Goal: Information Seeking & Learning: Learn about a topic

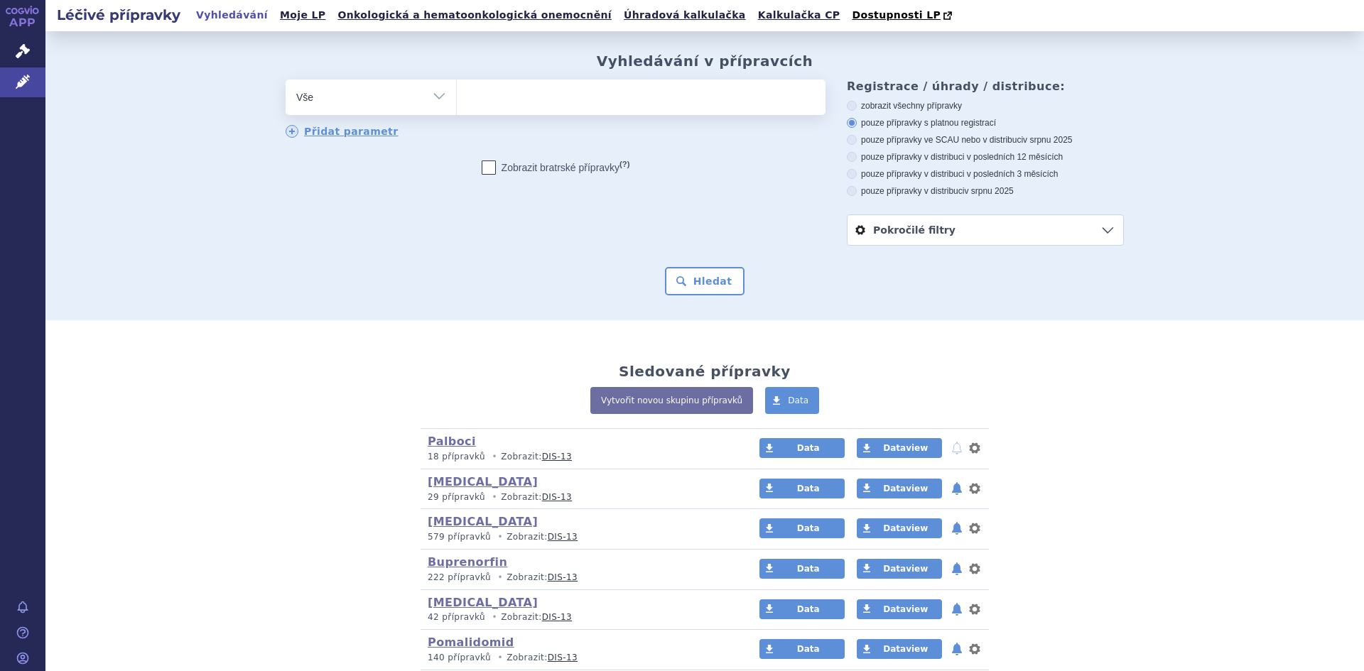
click at [434, 93] on select "Vše Přípravek/SUKL kód MAH VPOIS ATC/Aktivní látka Léková forma Síla" at bounding box center [371, 96] width 171 height 32
select select "filter-atc-group"
click at [286, 80] on select "Vše Přípravek/SUKL kód MAH VPOIS ATC/Aktivní látka Léková forma Síla" at bounding box center [371, 96] width 171 height 32
click at [475, 104] on ul at bounding box center [641, 95] width 369 height 30
click at [457, 104] on select at bounding box center [456, 97] width 1 height 36
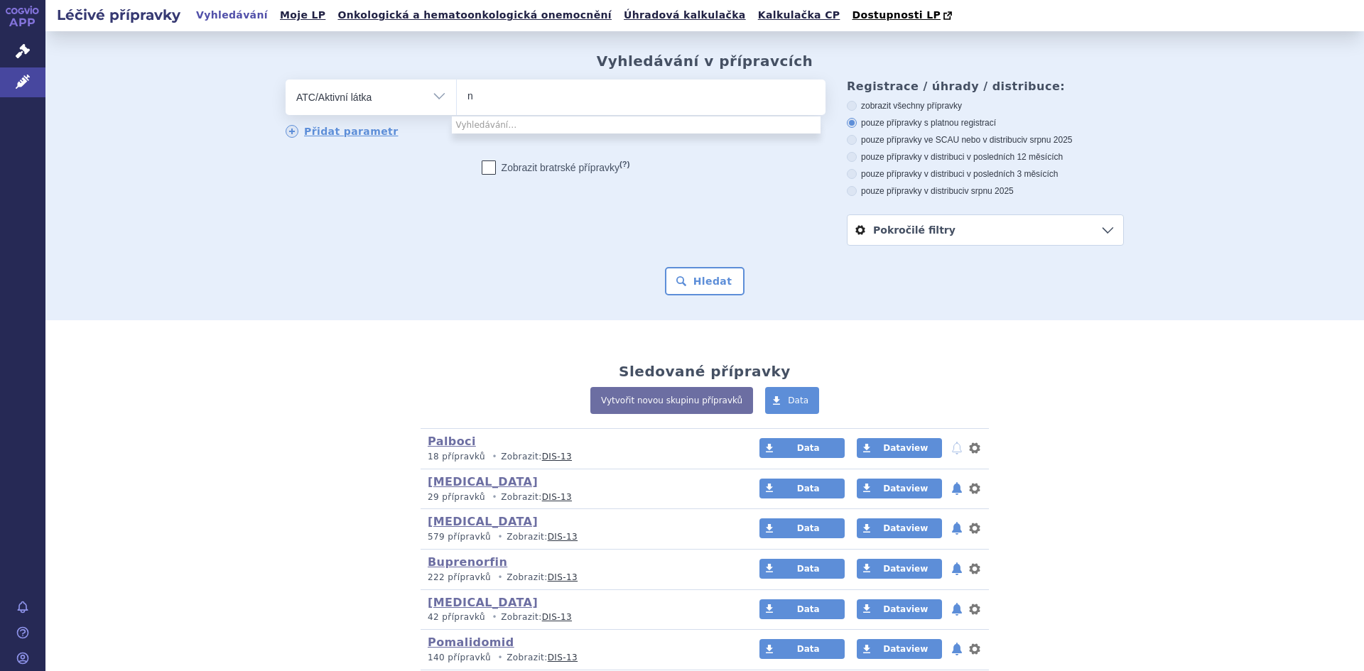
type input "ni"
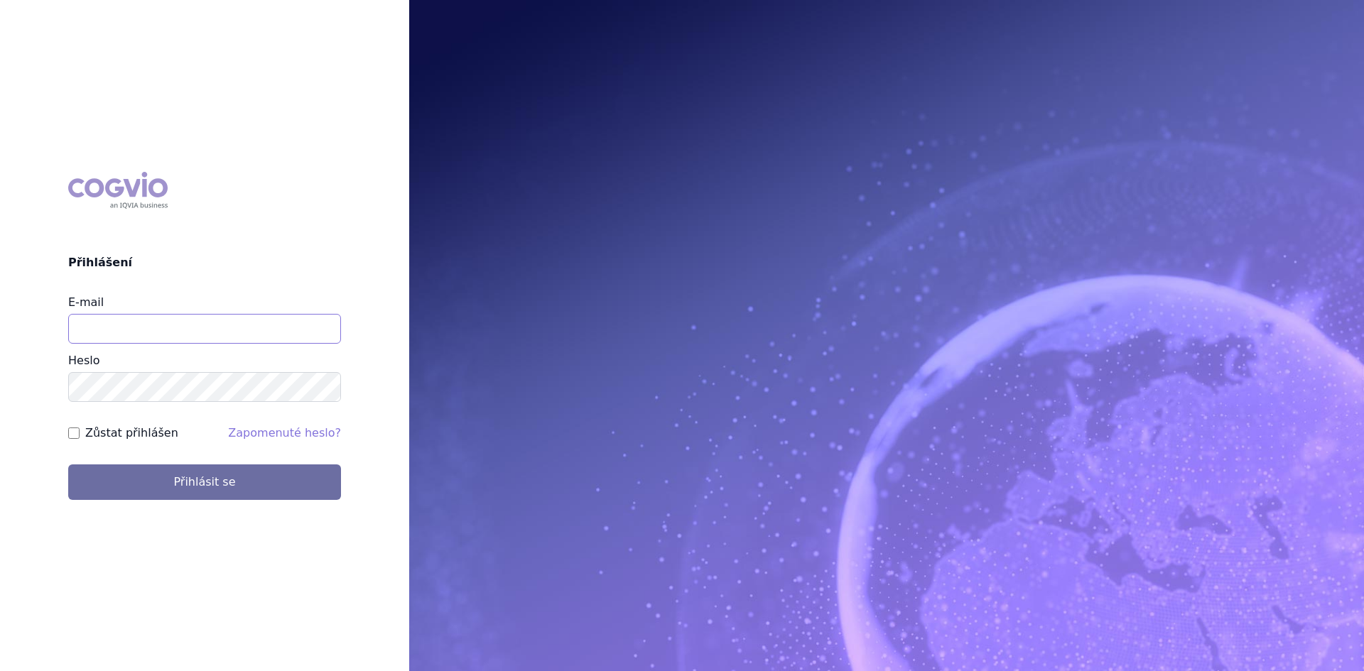
click at [134, 330] on input "E-mail" at bounding box center [204, 329] width 273 height 30
type input "lenka.celisova@viatris.com"
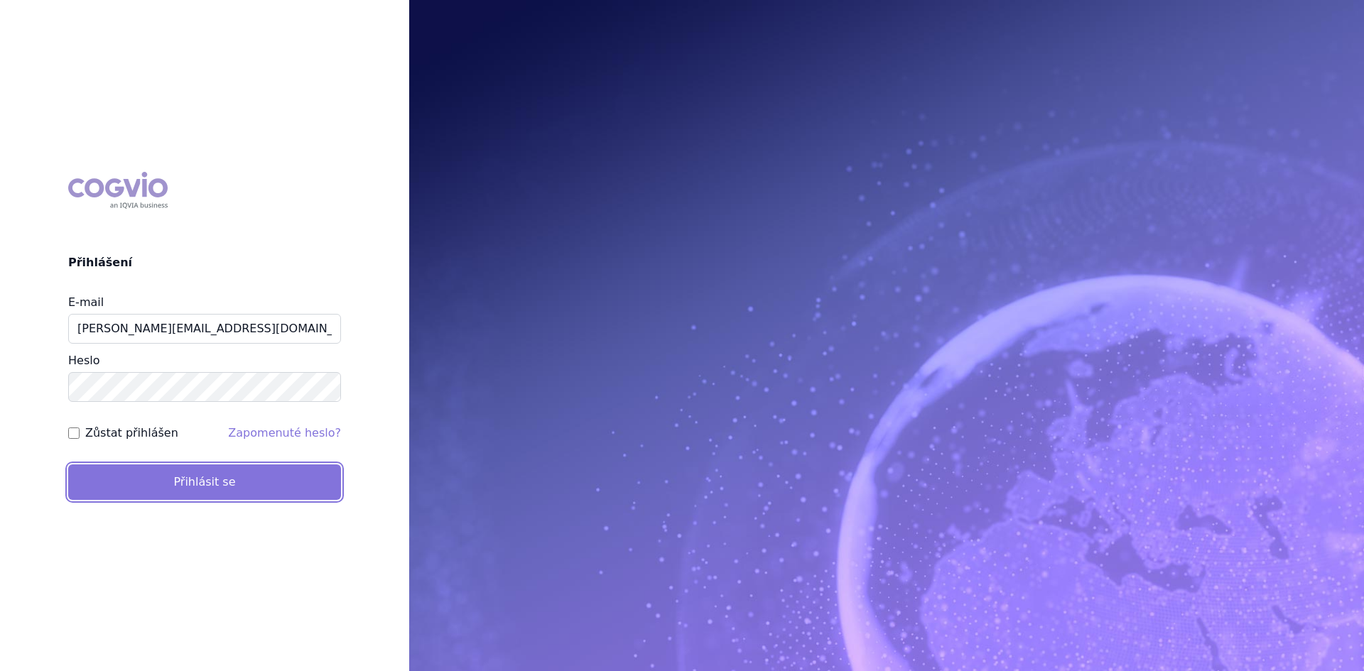
click at [240, 487] on button "Přihlásit se" at bounding box center [204, 483] width 273 height 36
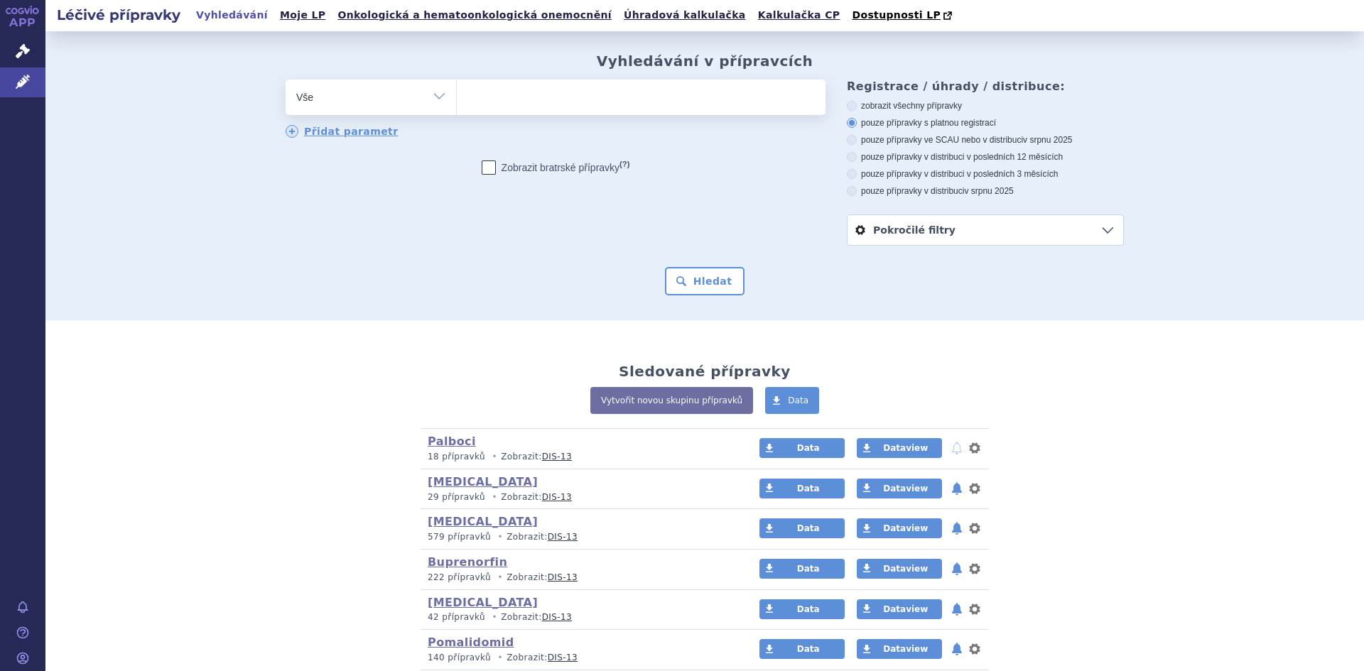
click at [432, 97] on select "Vše Přípravek/SUKL kód MAH VPOIS ATC/Aktivní látka Léková forma Síla" at bounding box center [371, 96] width 171 height 32
select select "filter-atc-group"
click at [286, 80] on select "Vše Přípravek/SUKL kód MAH VPOIS ATC/Aktivní látka Léková forma Síla" at bounding box center [371, 96] width 171 height 32
click at [482, 97] on ul at bounding box center [641, 95] width 369 height 30
click at [457, 97] on select at bounding box center [456, 97] width 1 height 36
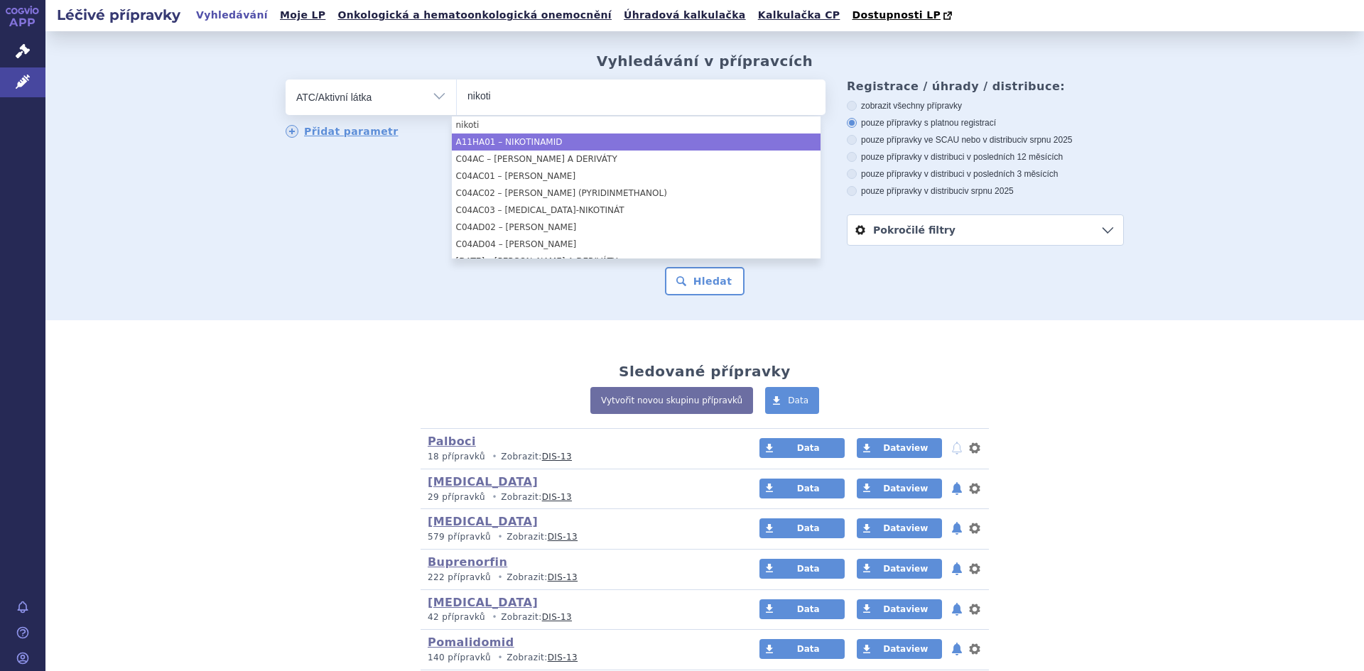
type input "nikoti"
select select "A11HA01"
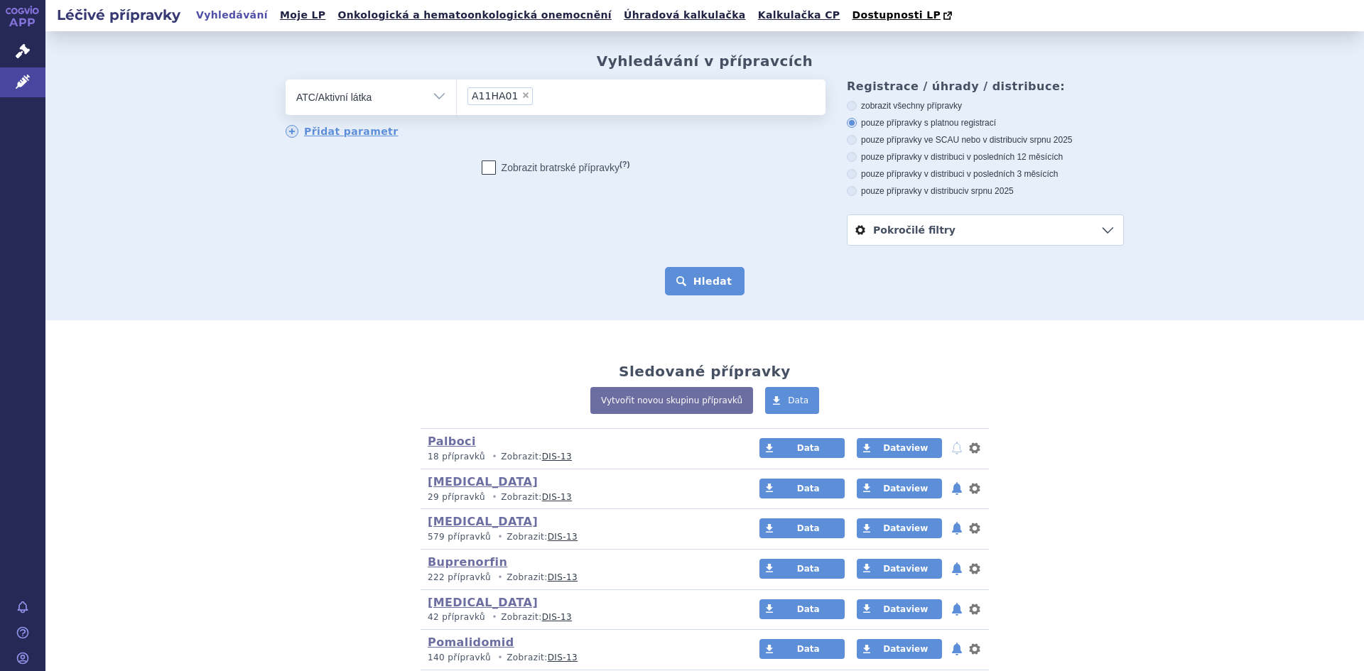
click at [701, 276] on button "Hledat" at bounding box center [705, 281] width 80 height 28
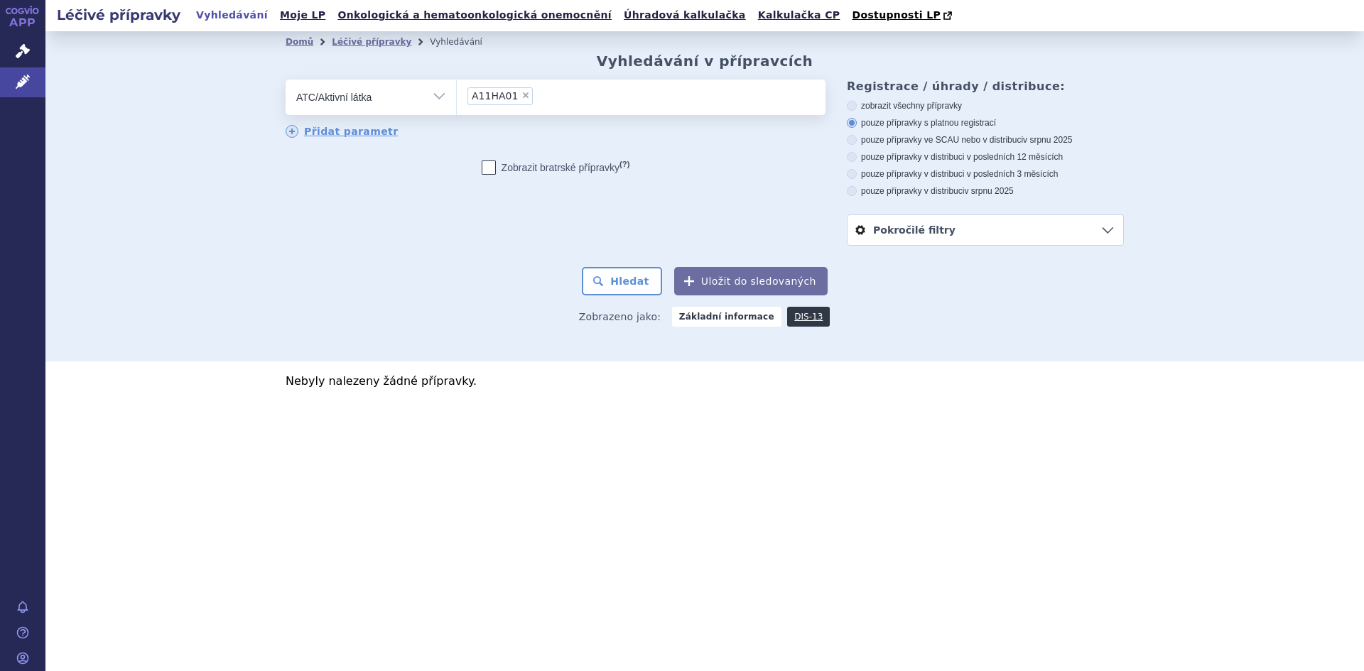
click at [521, 94] on span "×" at bounding box center [525, 95] width 9 height 9
click at [457, 94] on select "A11HA01" at bounding box center [456, 97] width 1 height 36
select select
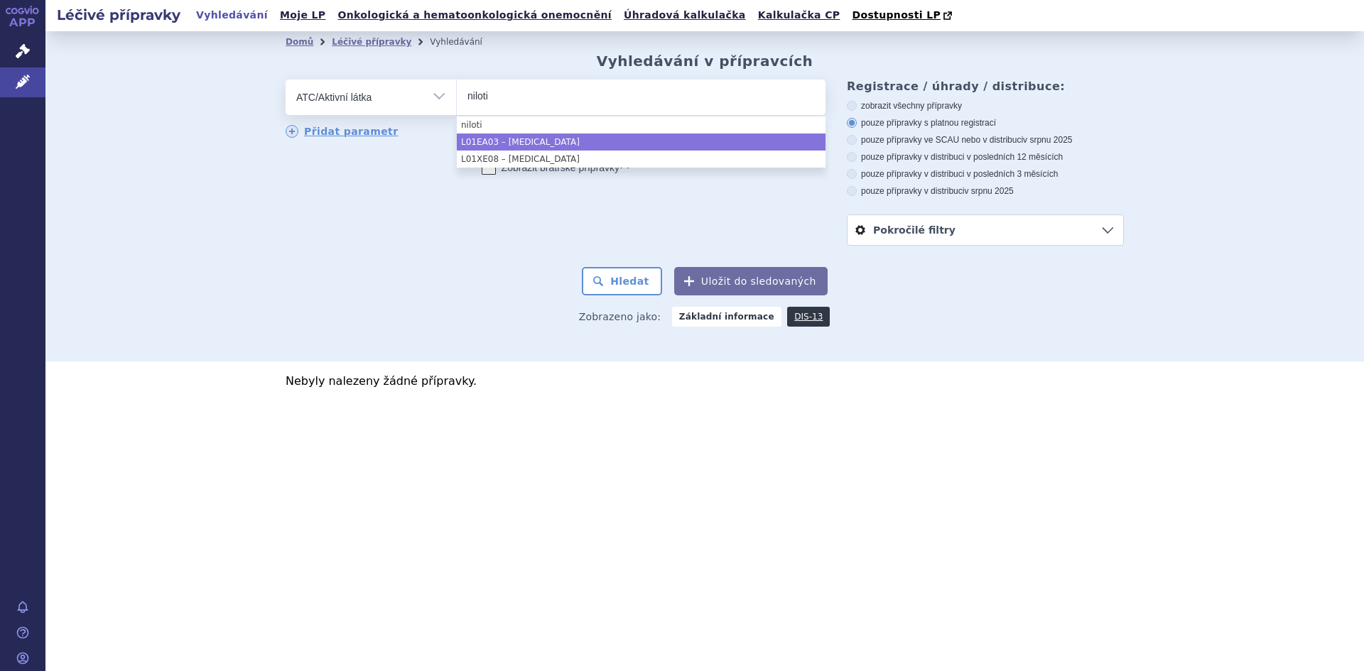
type input "niloti"
select select "L01EA03"
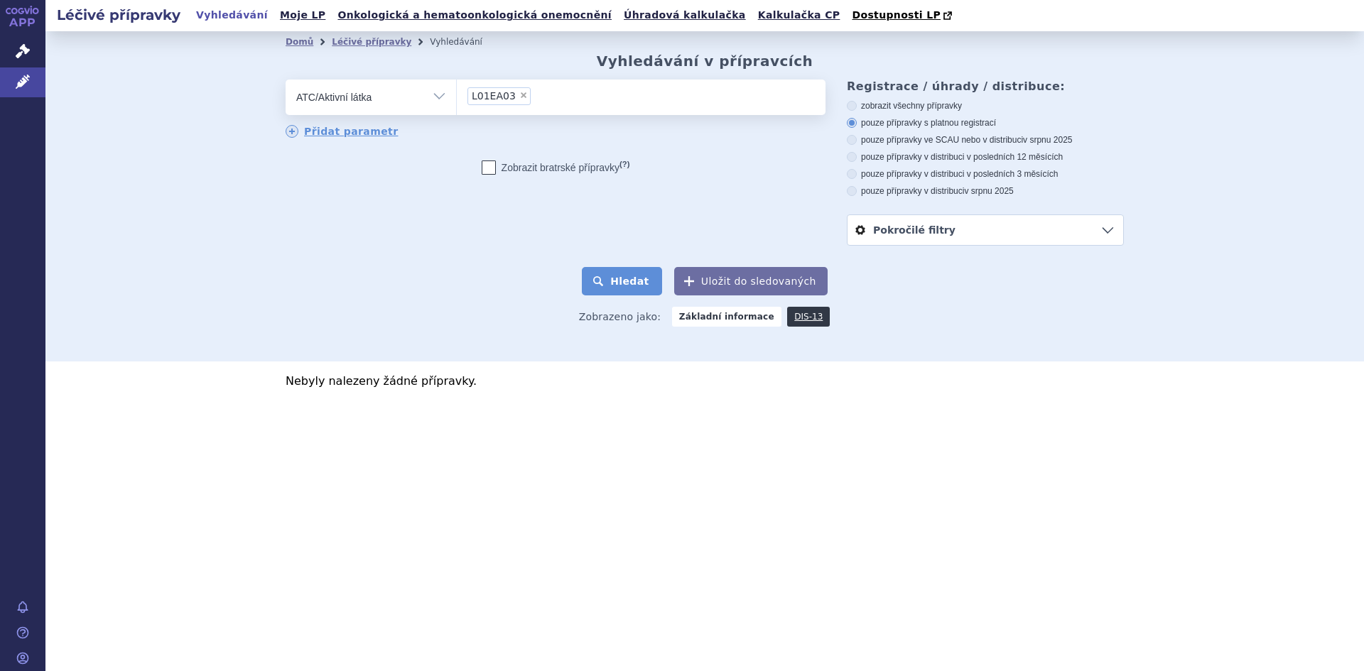
click at [624, 276] on button "Hledat" at bounding box center [622, 281] width 80 height 28
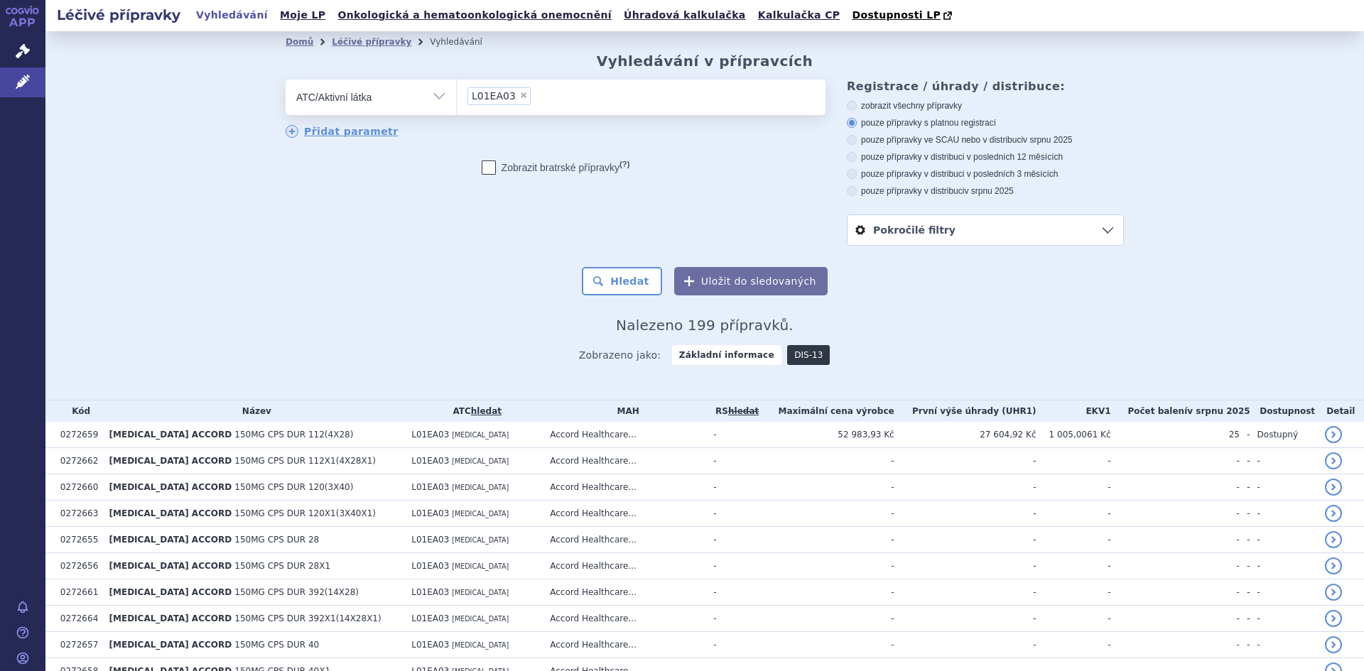
click at [791, 352] on link "DIS-13" at bounding box center [808, 355] width 43 height 20
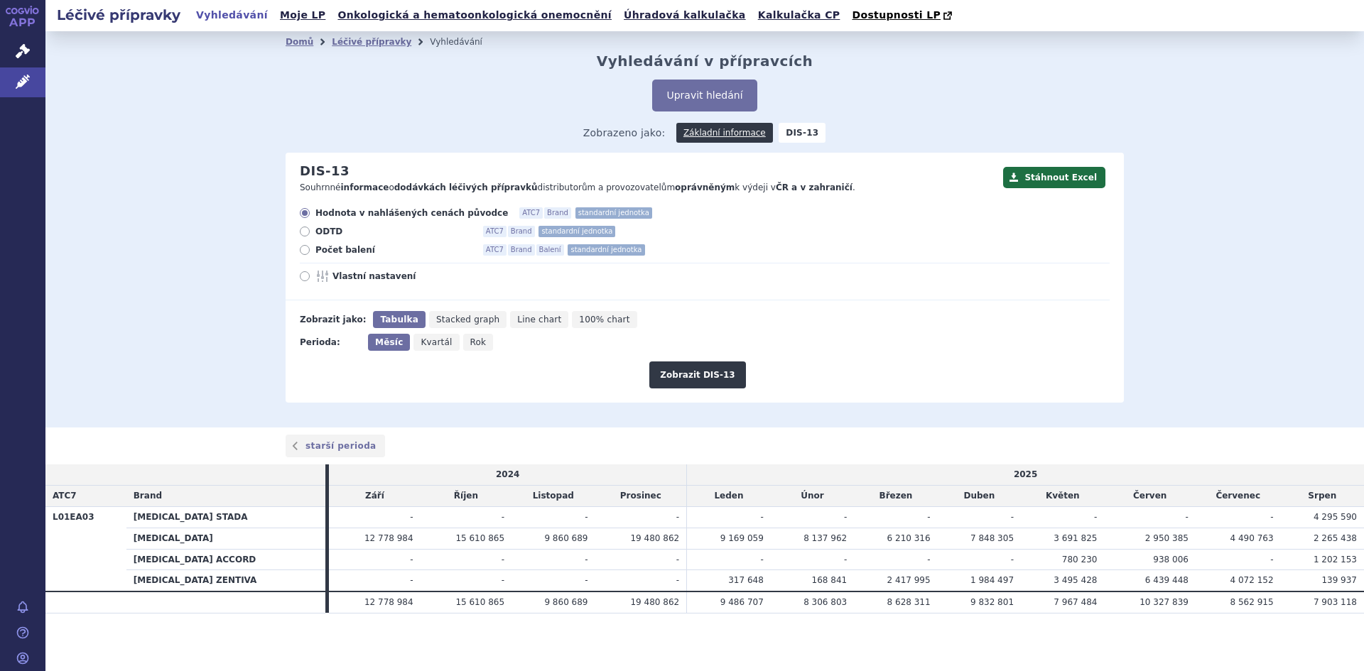
click at [308, 249] on icon at bounding box center [305, 250] width 10 height 10
click at [308, 249] on input "Počet balení ATC7 Brand Balení standardní jednotka" at bounding box center [305, 251] width 9 height 9
radio input "true"
click at [691, 377] on button "Zobrazit DIS-13" at bounding box center [697, 375] width 96 height 27
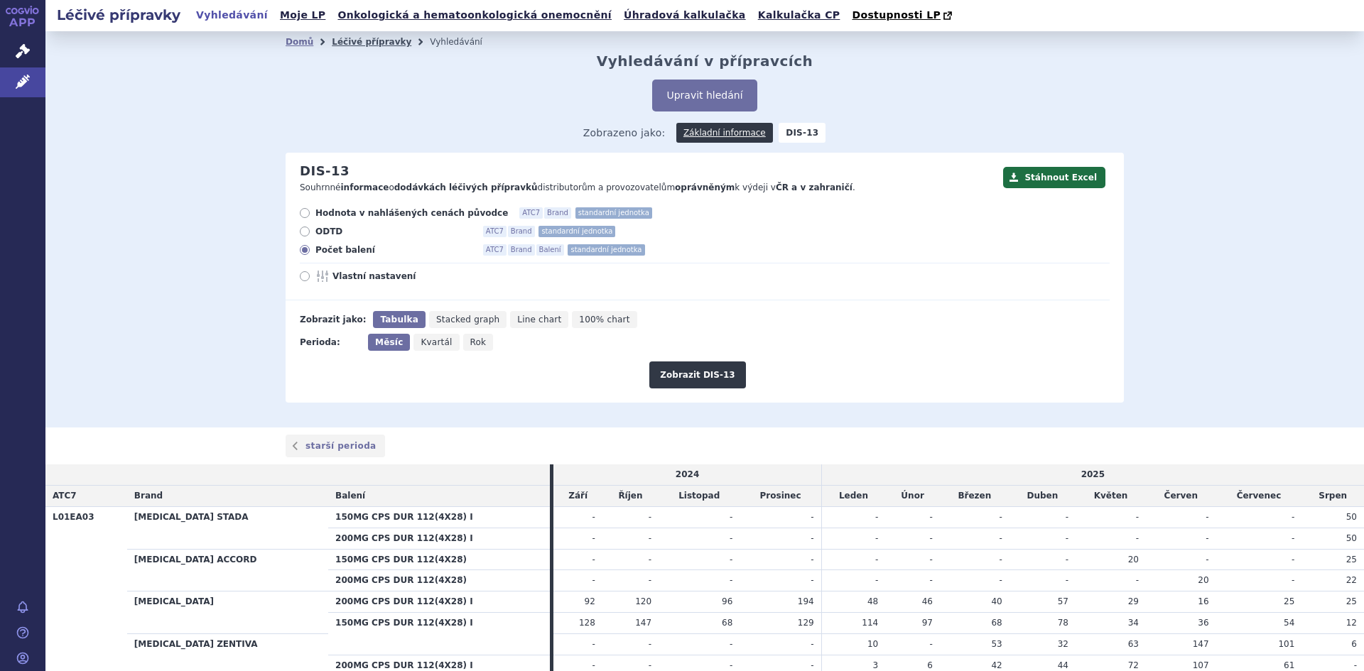
click at [361, 45] on link "Léčivé přípravky" at bounding box center [372, 42] width 80 height 10
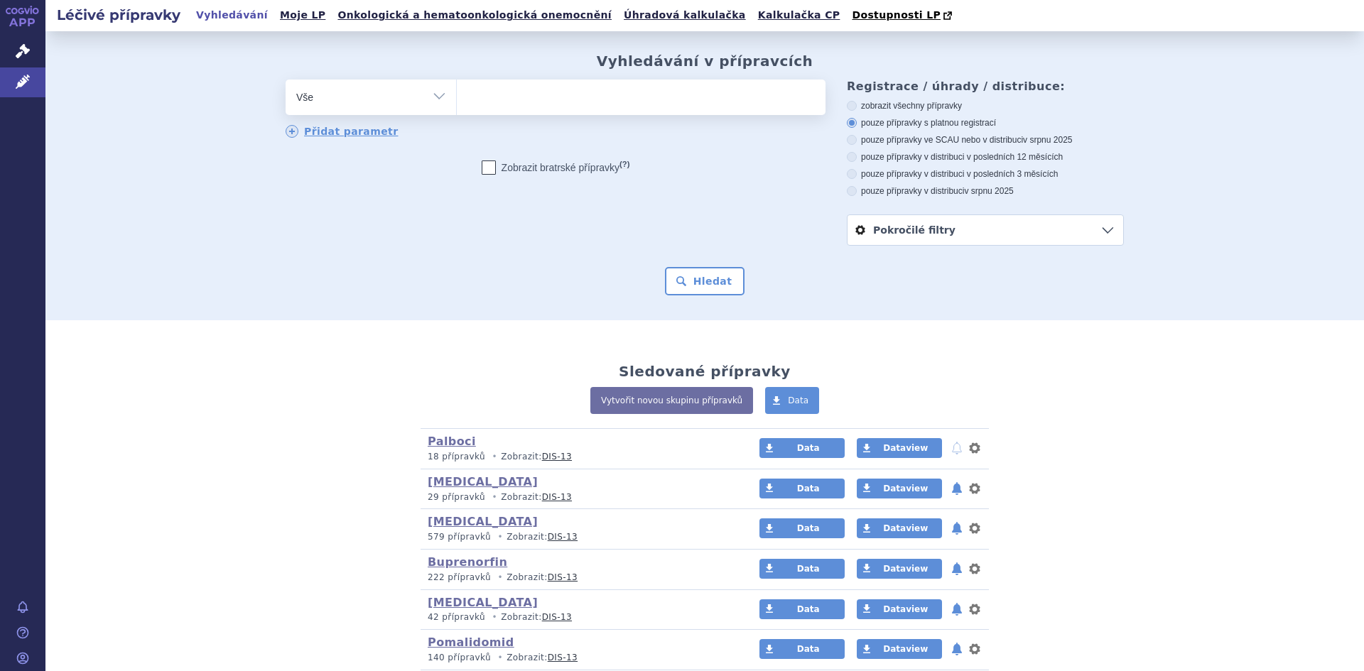
click at [435, 99] on select "Vše Přípravek/SUKL kód MAH VPOIS ATC/Aktivní látka Léková forma Síla" at bounding box center [371, 96] width 171 height 32
select select "filter-atc-group"
click at [286, 80] on select "Vše Přípravek/SUKL kód MAH VPOIS ATC/Aktivní látka Léková forma Síla" at bounding box center [371, 96] width 171 height 32
click at [507, 87] on ul at bounding box center [641, 95] width 369 height 30
click at [457, 87] on select at bounding box center [456, 97] width 1 height 36
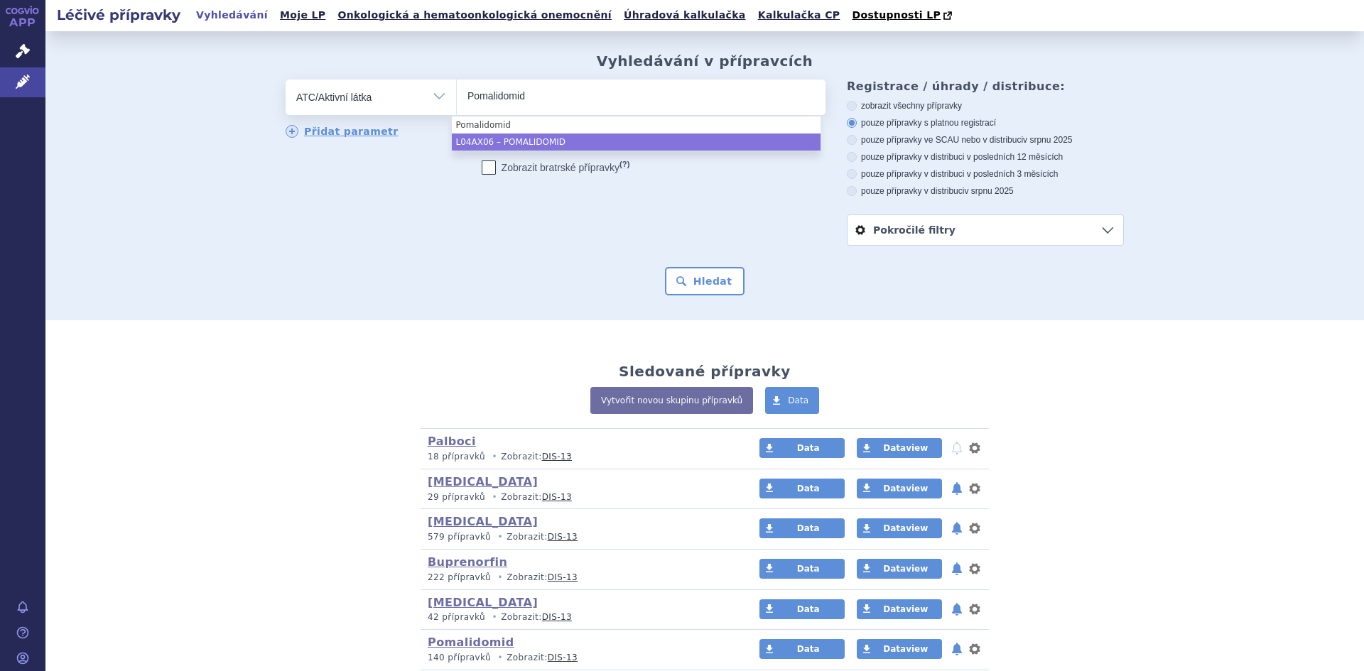
type input "Pomalidomid"
select select "L04AX06"
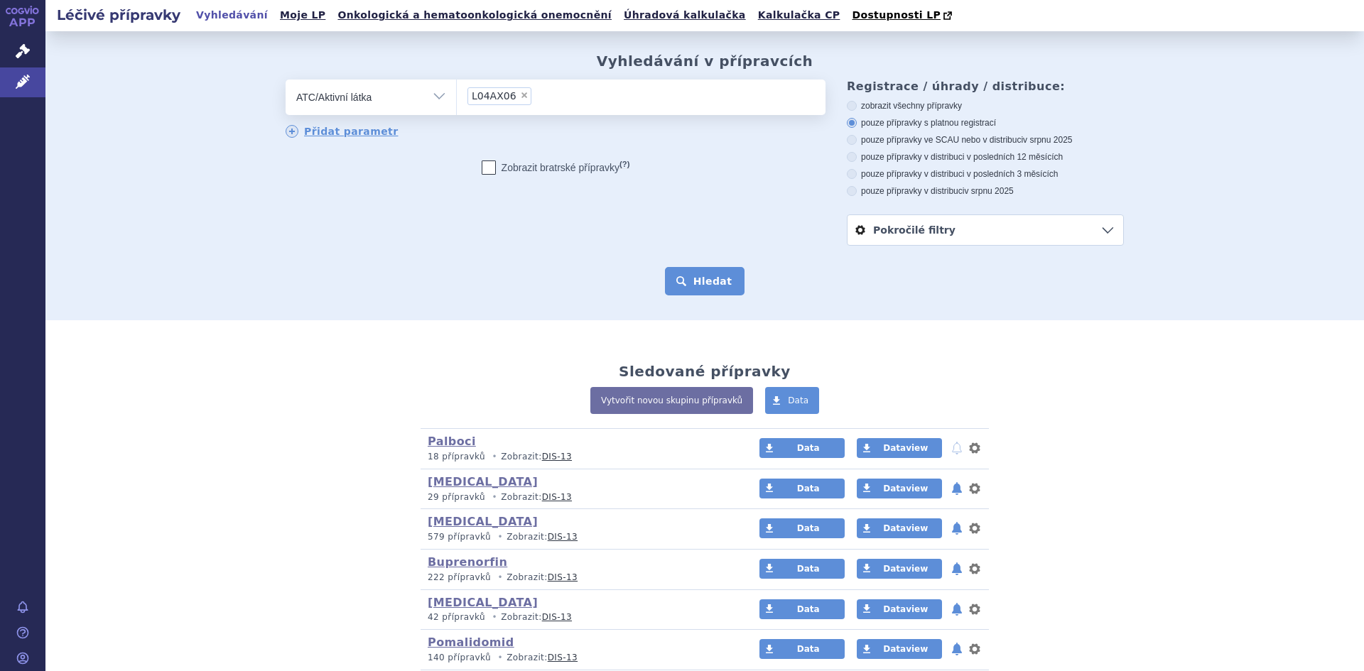
click at [686, 291] on button "Hledat" at bounding box center [705, 281] width 80 height 28
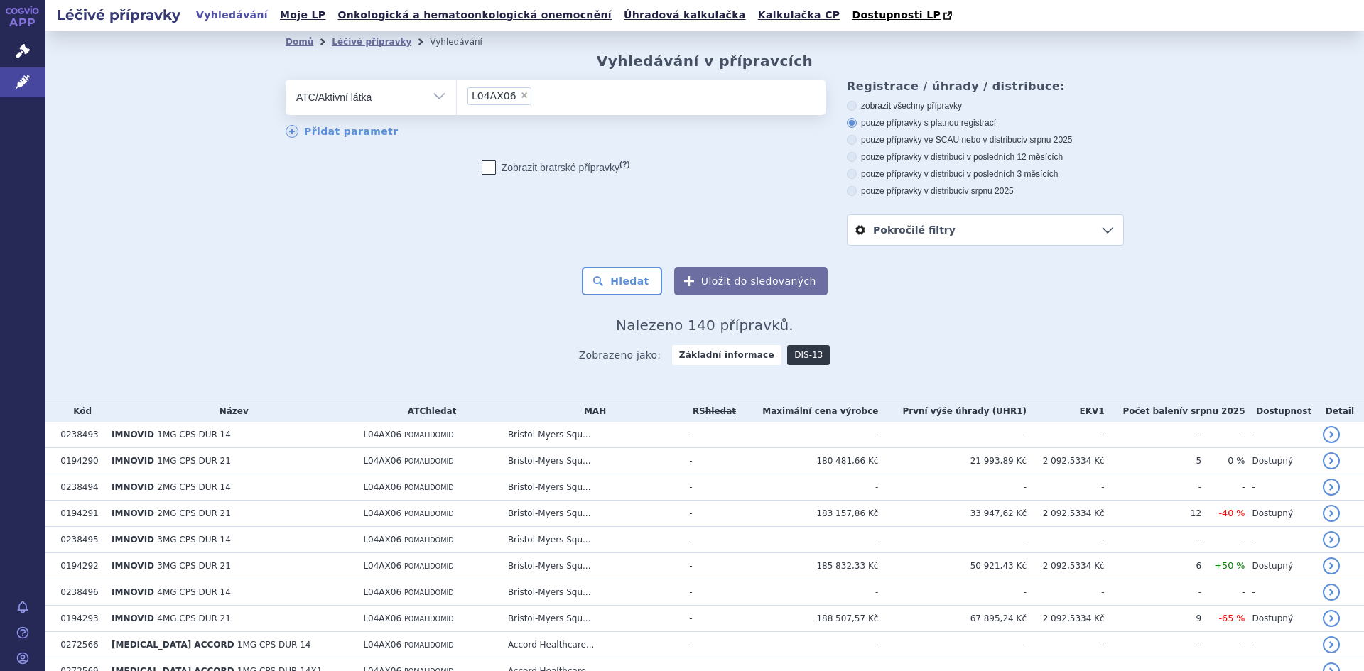
click at [787, 357] on link "DIS-13" at bounding box center [808, 355] width 43 height 20
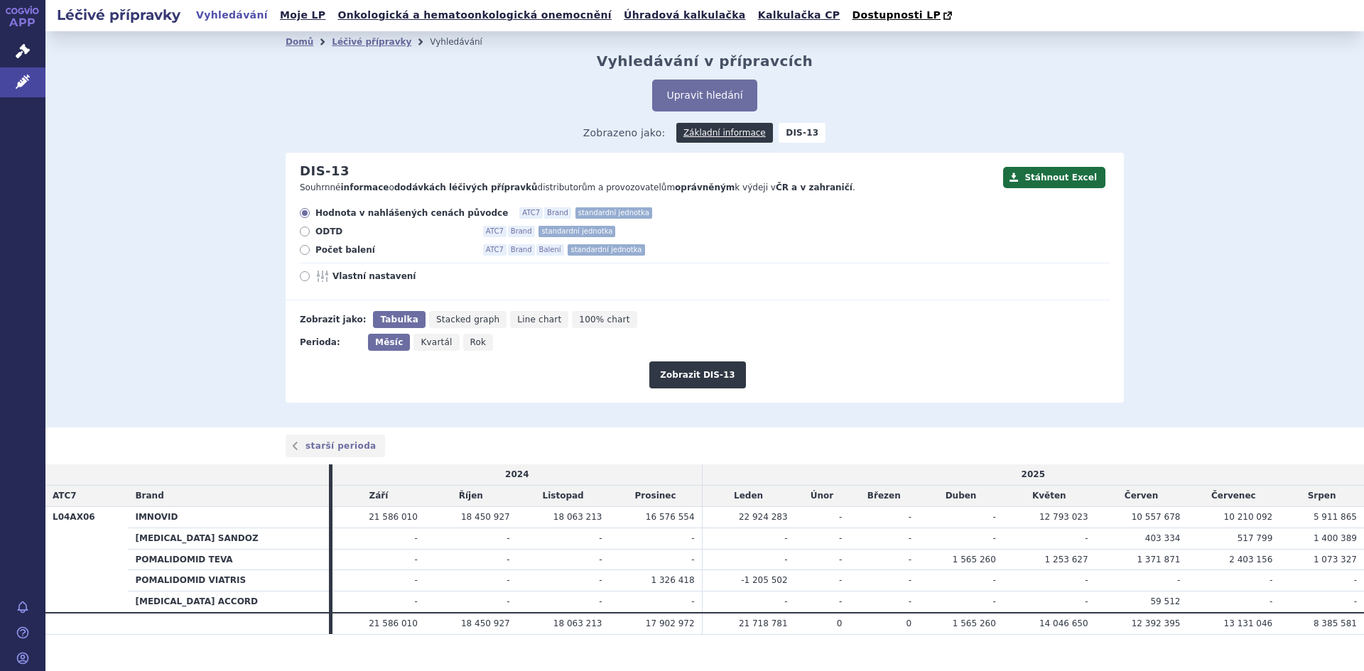
scroll to position [21, 0]
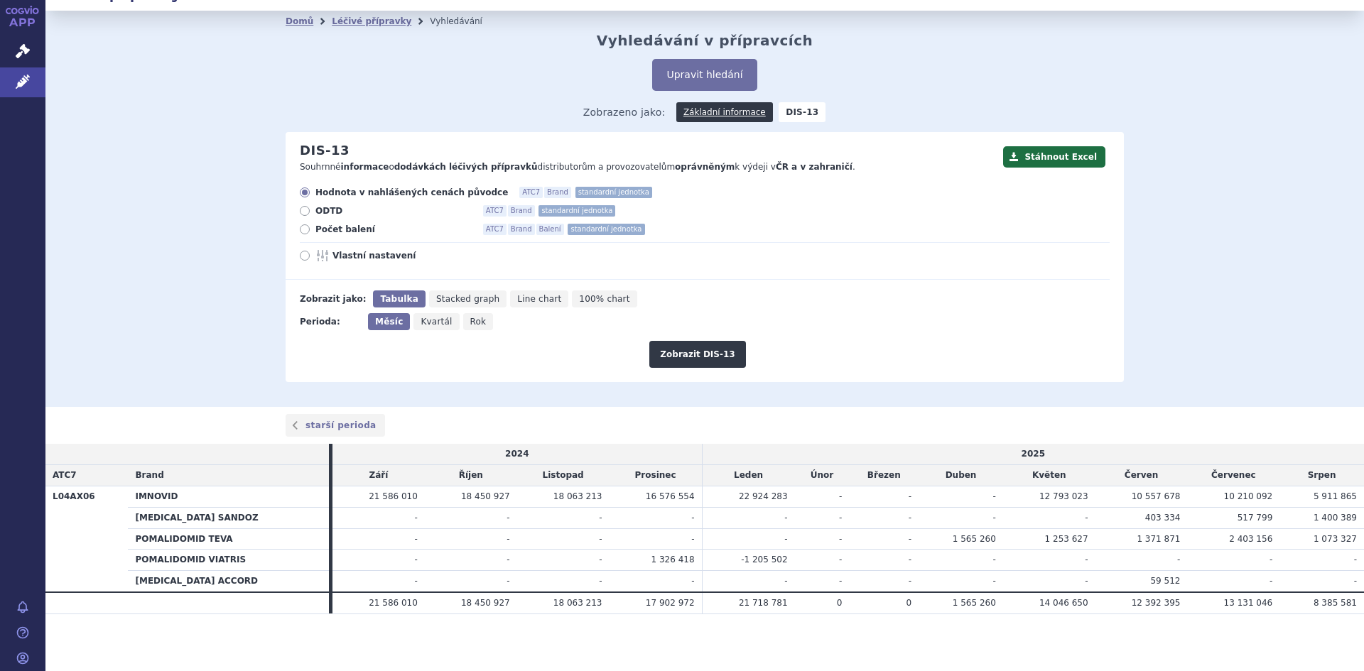
click at [301, 230] on icon at bounding box center [305, 229] width 10 height 10
click at [301, 230] on input "Počet balení ATC7 Brand Balení standardní jednotka" at bounding box center [305, 231] width 9 height 9
radio input "true"
click at [688, 353] on button "Zobrazit DIS-13" at bounding box center [697, 354] width 96 height 27
